Goal: Task Accomplishment & Management: Manage account settings

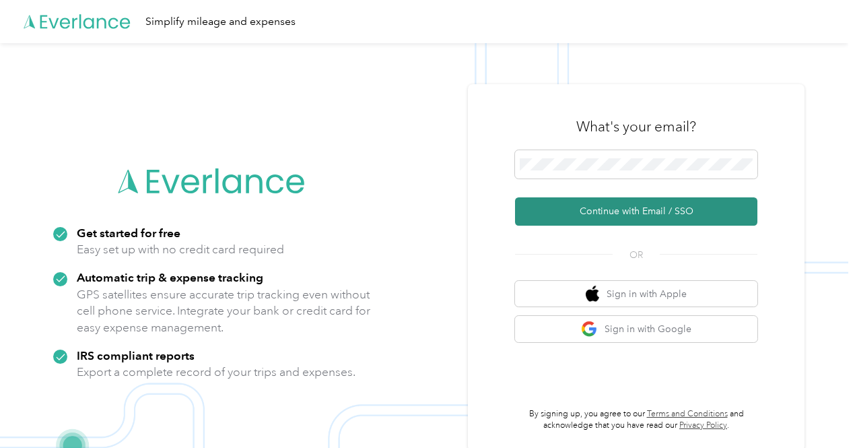
click at [599, 207] on button "Continue with Email / SSO" at bounding box center [636, 211] width 242 height 28
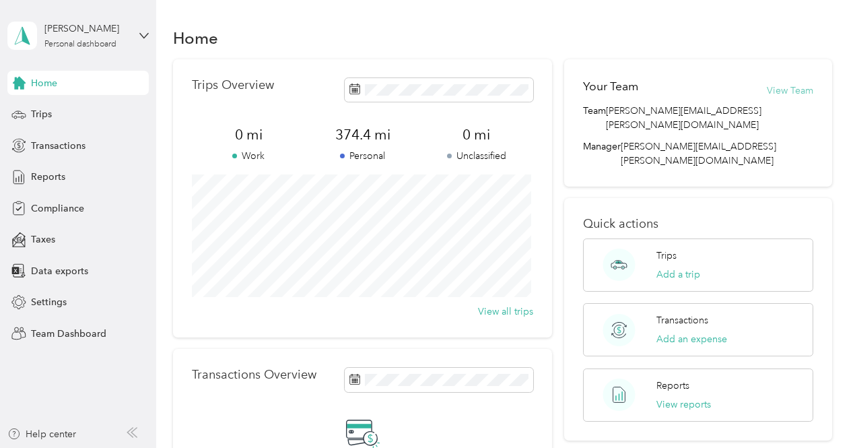
click at [779, 93] on button "View Team" at bounding box center [790, 90] width 46 height 14
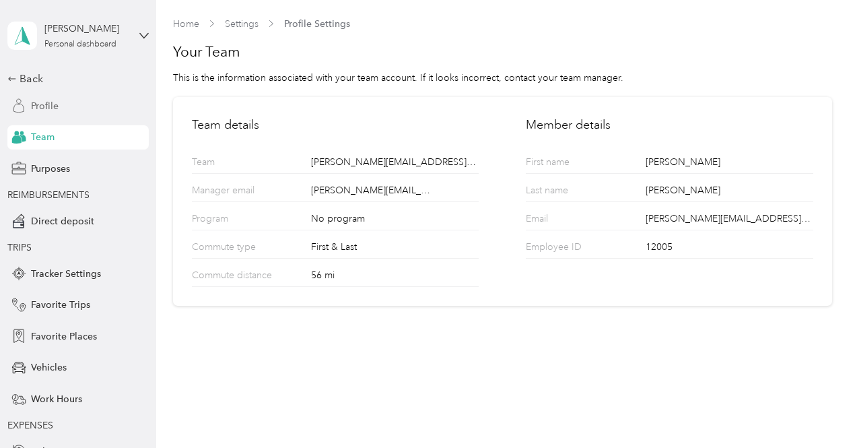
click at [42, 107] on span "Profile" at bounding box center [45, 106] width 28 height 14
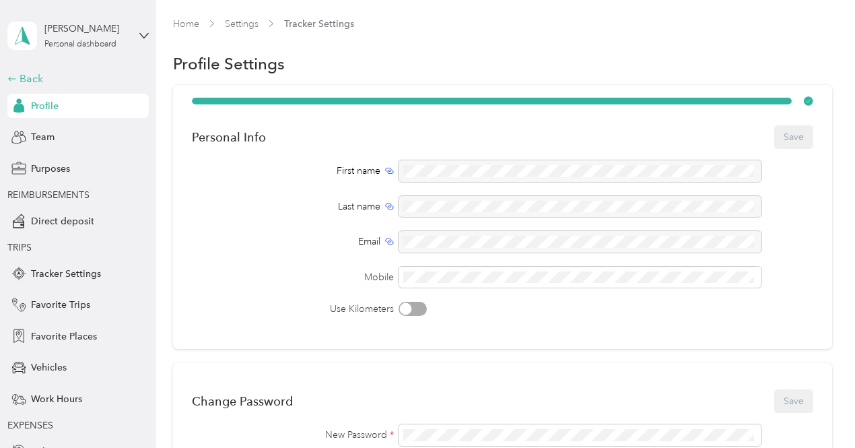
click at [34, 79] on div "Back" at bounding box center [74, 79] width 135 height 16
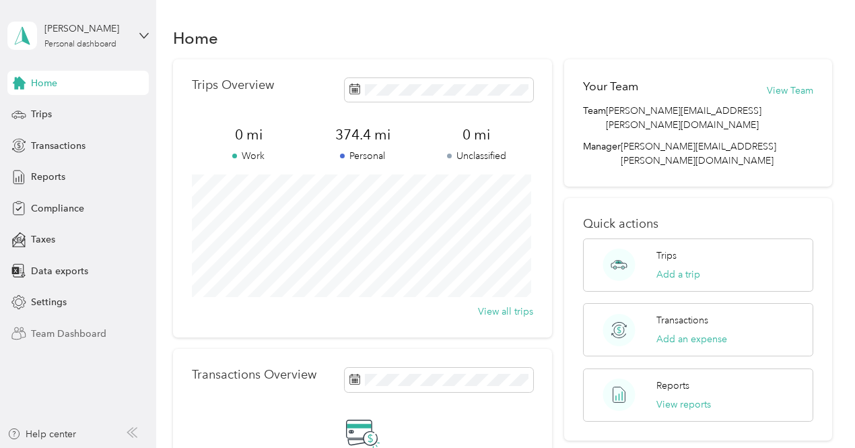
click at [77, 334] on span "Team Dashboard" at bounding box center [68, 333] width 75 height 14
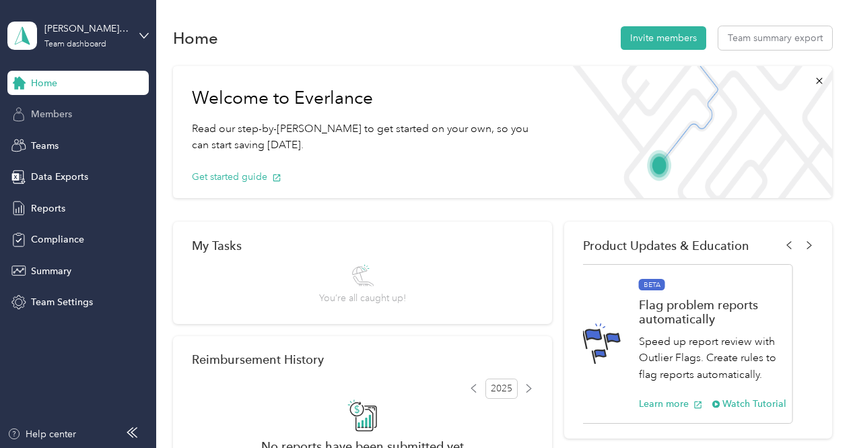
click at [61, 116] on span "Members" at bounding box center [51, 114] width 41 height 14
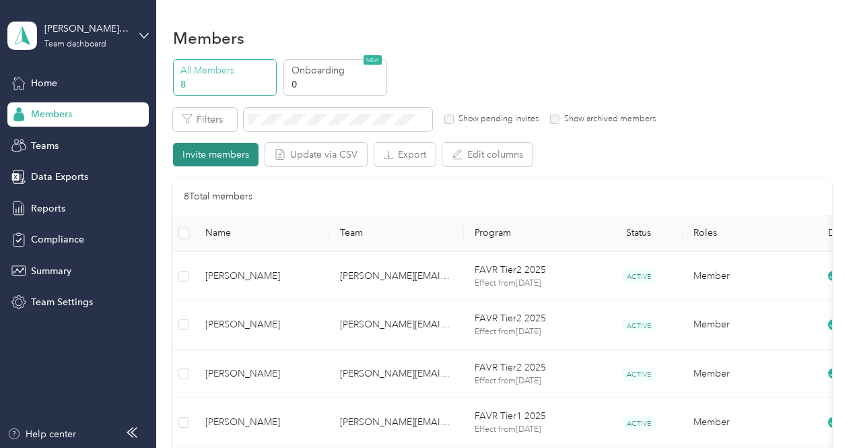
click at [242, 159] on button "Invite members" at bounding box center [215, 155] width 85 height 24
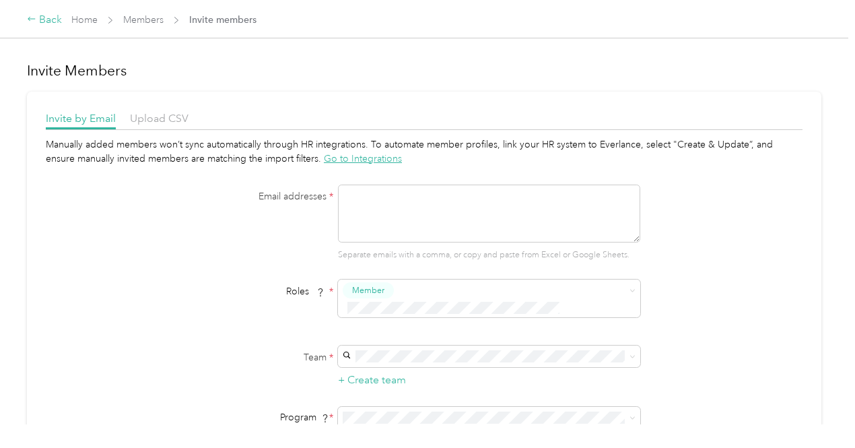
click at [42, 24] on div "Back" at bounding box center [44, 20] width 35 height 16
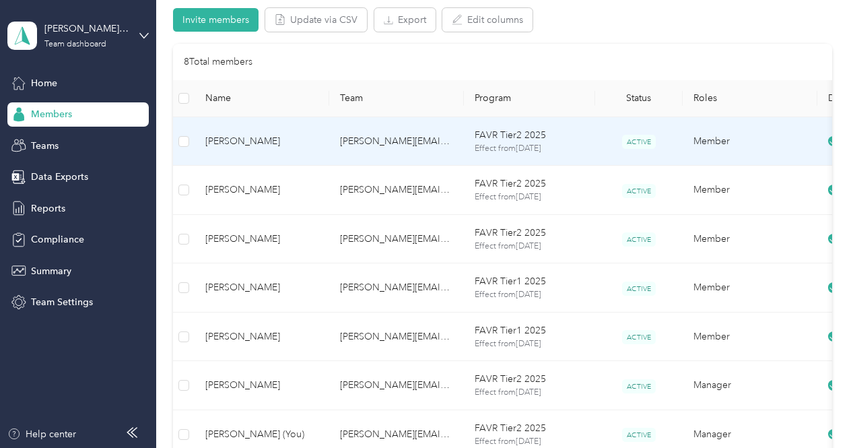
scroll to position [202, 0]
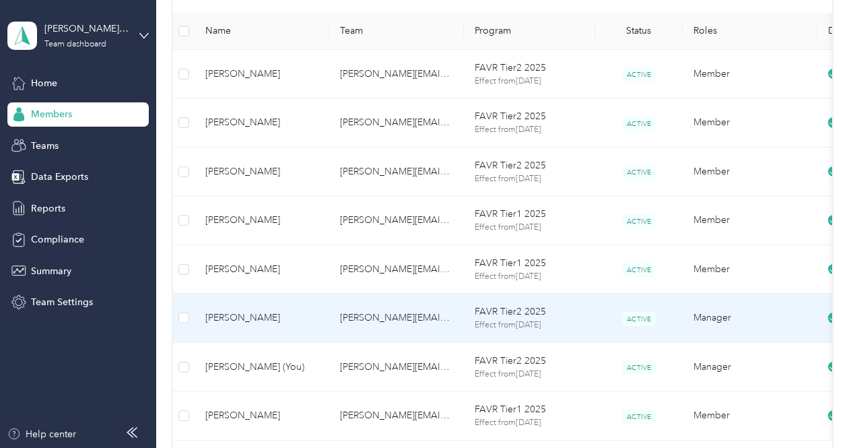
click at [237, 319] on span "[PERSON_NAME]" at bounding box center [261, 317] width 113 height 15
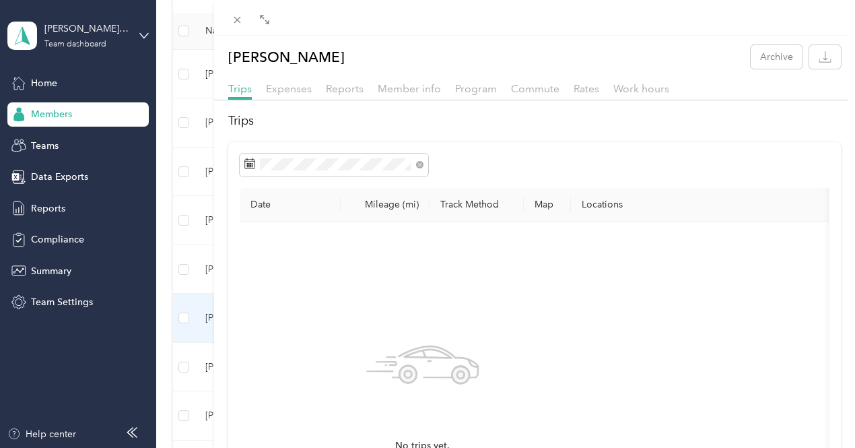
click at [322, 38] on div "[PERSON_NAME] Archive Trips Expenses Reports Member info Program Commute Rates …" at bounding box center [427, 224] width 855 height 448
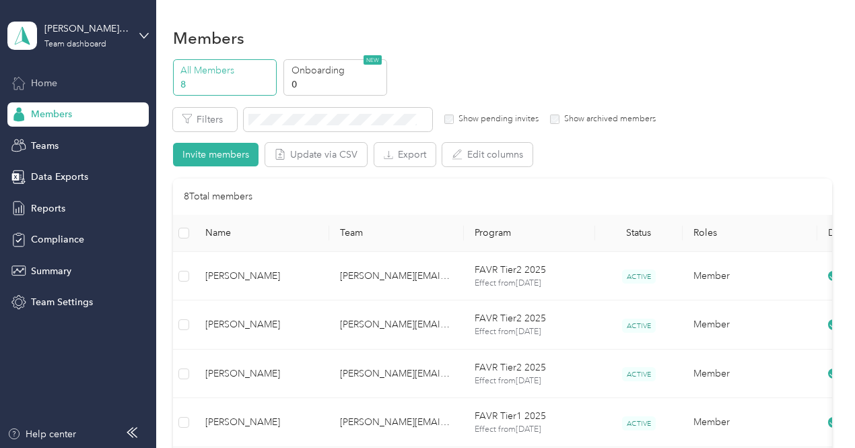
click at [48, 88] on span "Home" at bounding box center [44, 83] width 26 height 14
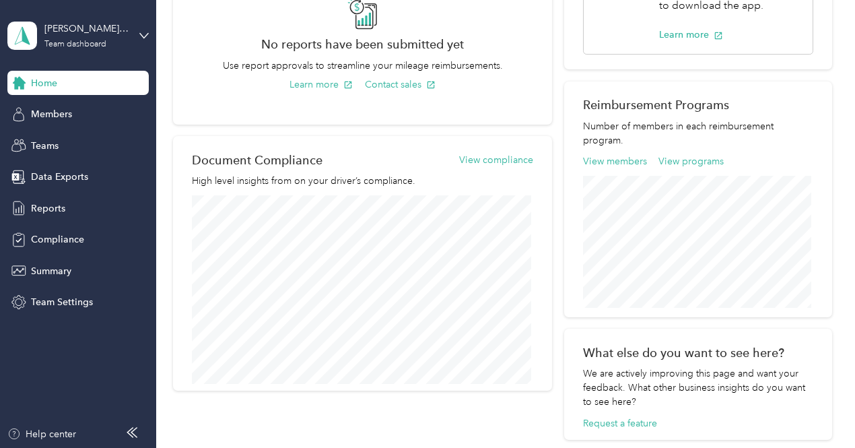
scroll to position [397, 0]
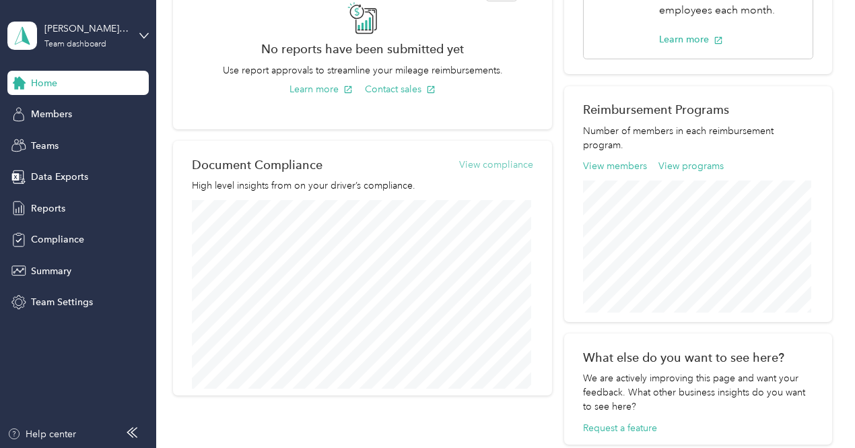
click at [516, 162] on button "View compliance" at bounding box center [496, 164] width 74 height 14
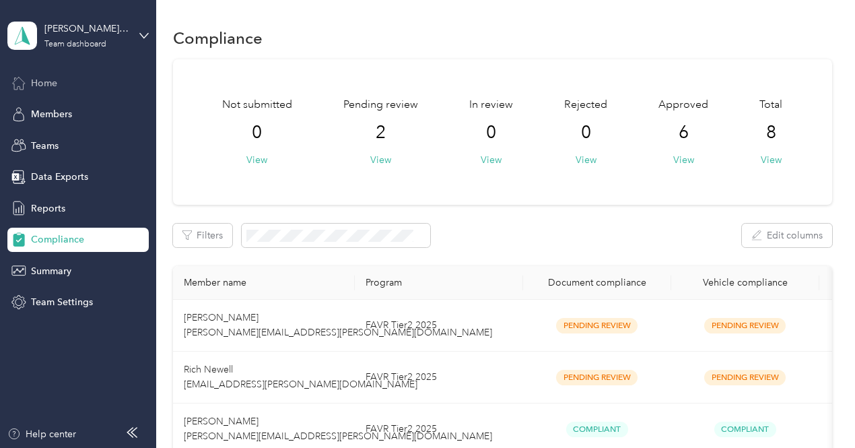
click at [51, 87] on span "Home" at bounding box center [44, 83] width 26 height 14
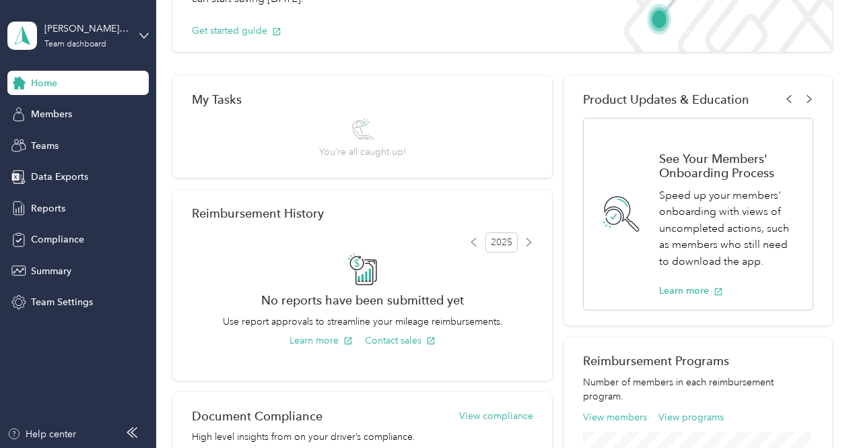
scroll to position [135, 0]
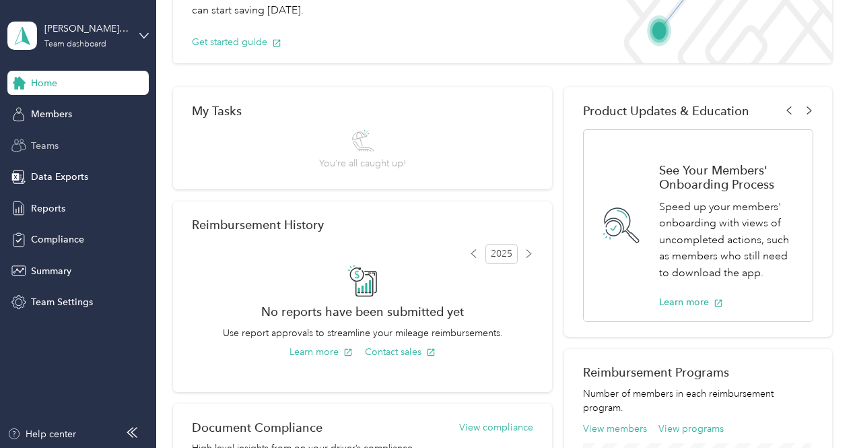
click at [50, 149] on span "Teams" at bounding box center [45, 146] width 28 height 14
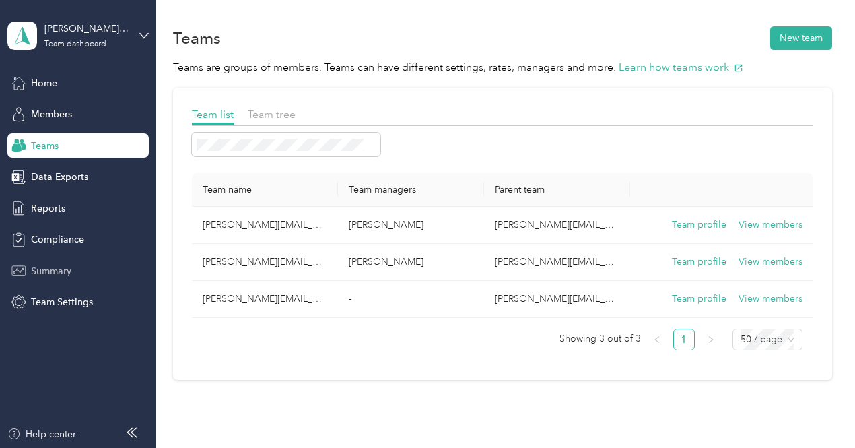
click at [58, 273] on span "Summary" at bounding box center [51, 271] width 40 height 14
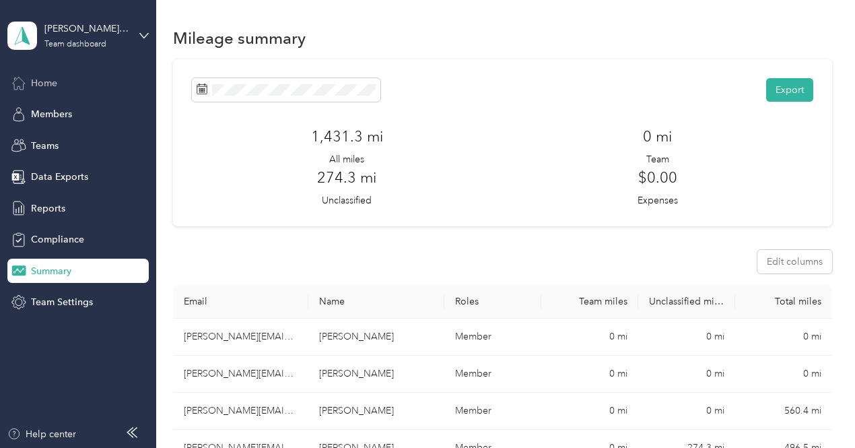
click at [57, 80] on span "Home" at bounding box center [44, 83] width 26 height 14
